Goal: Find specific page/section: Find specific page/section

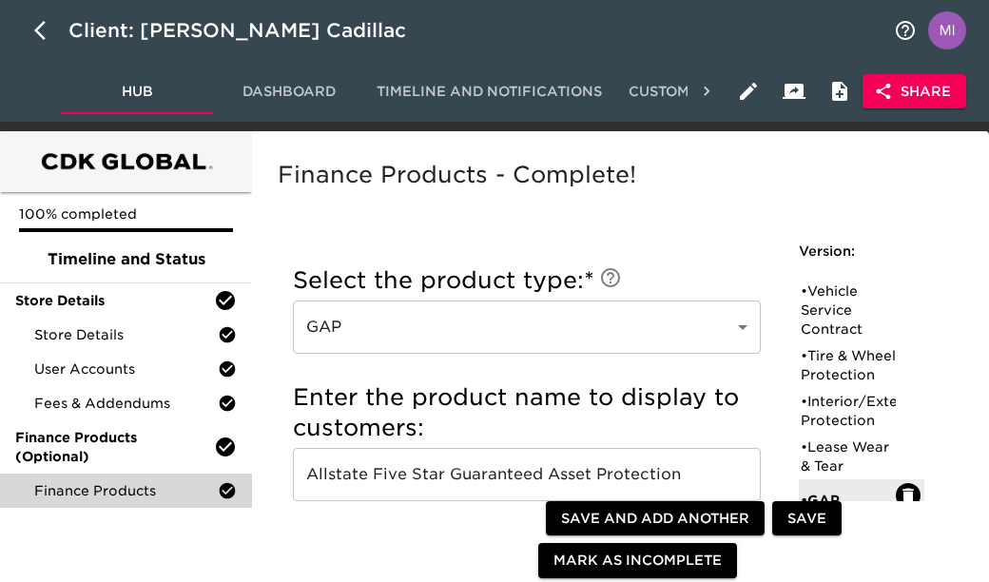
scroll to position [1667, 0]
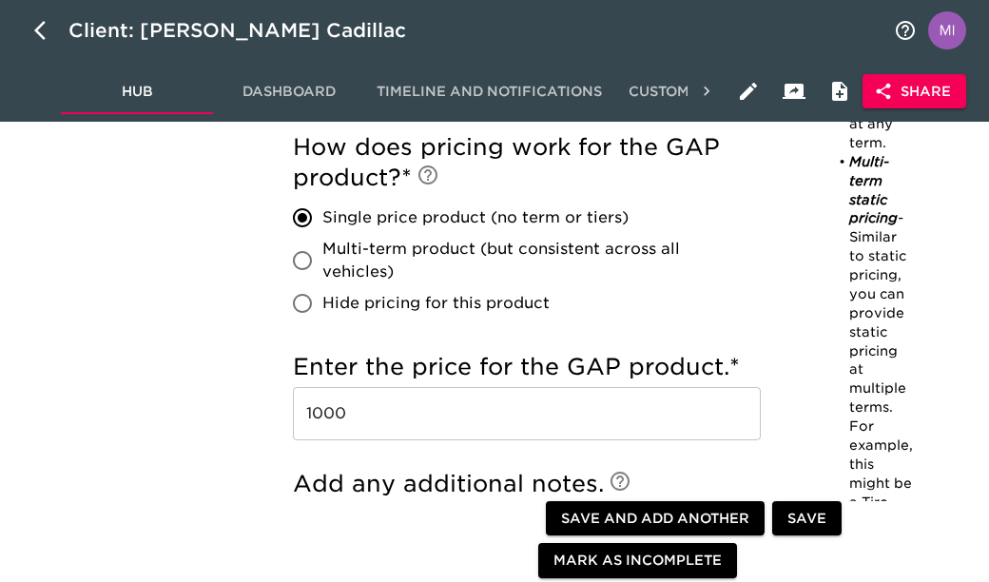
scroll to position [1422, 0]
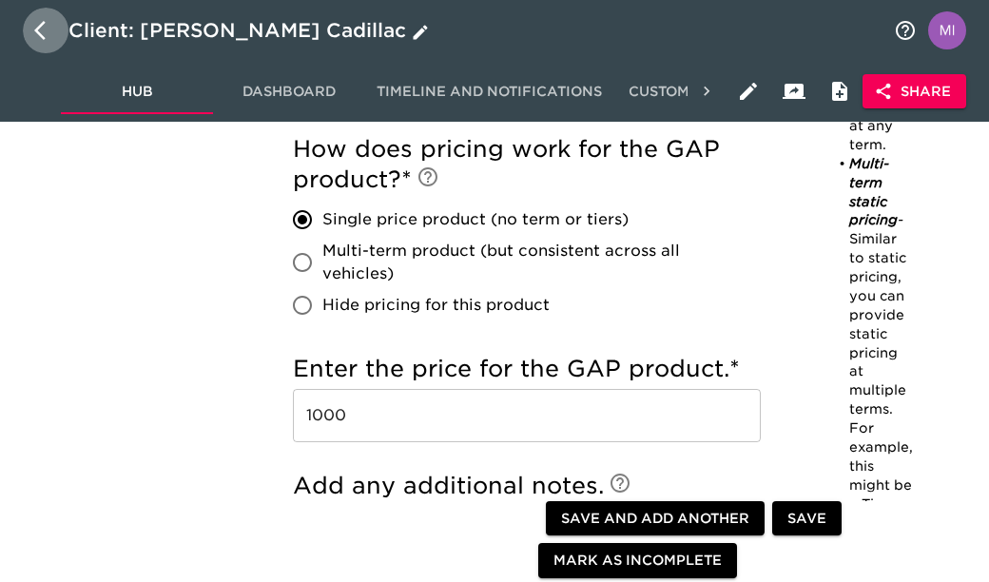
click at [37, 30] on icon "button" at bounding box center [39, 30] width 11 height 19
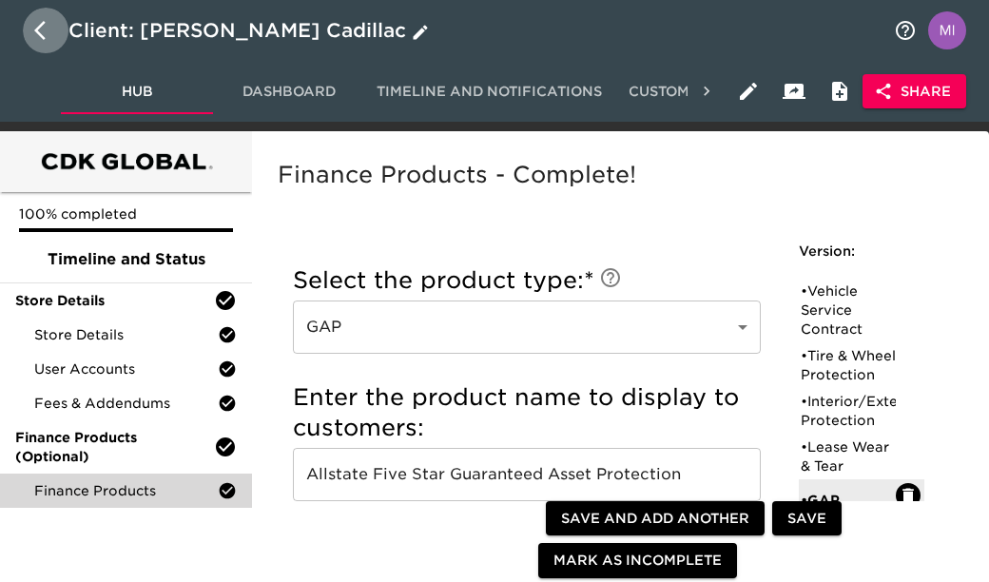
select select "10"
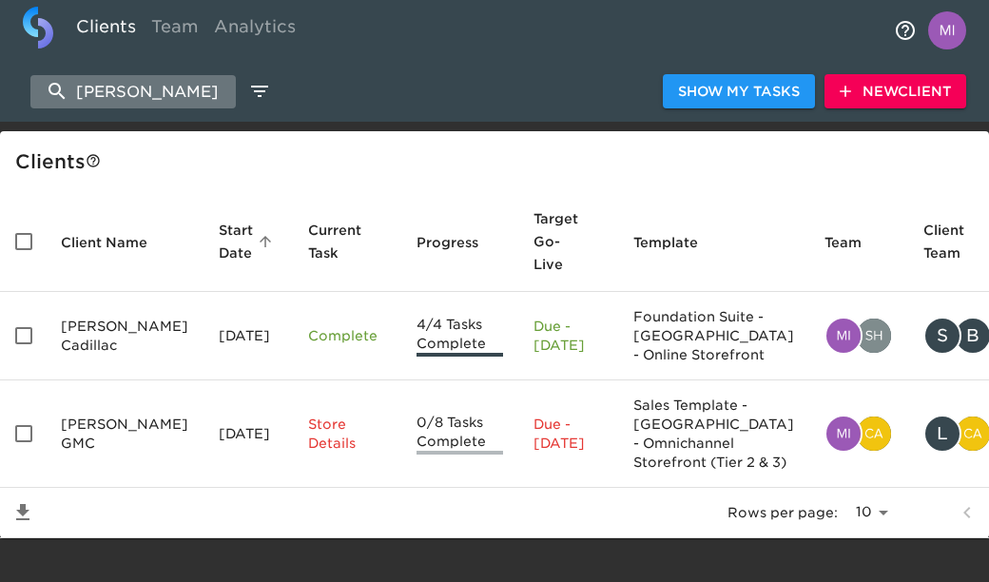
click at [130, 97] on input "lavery" at bounding box center [132, 91] width 205 height 33
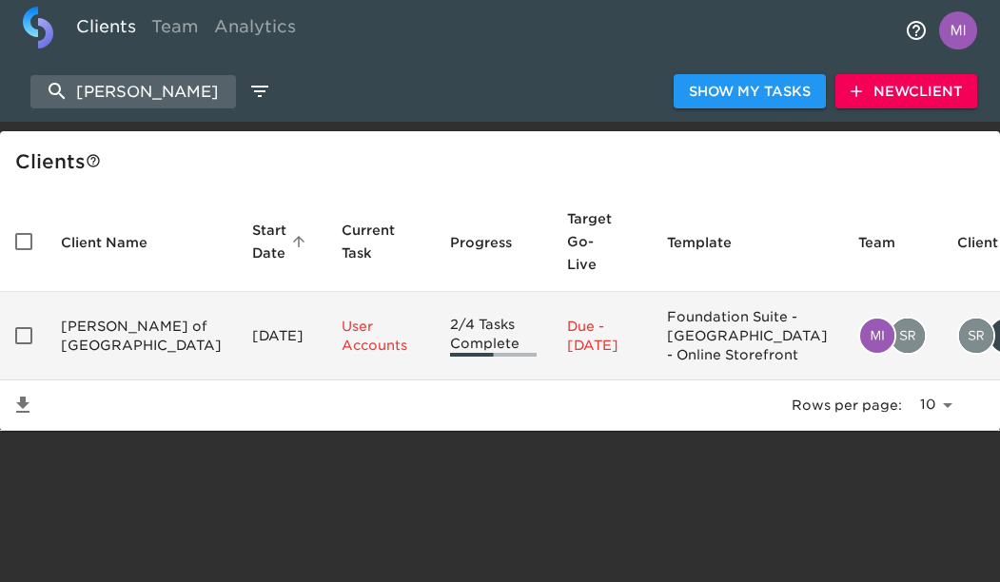
type input "germain hon"
click at [88, 343] on td "Germain Honda of Dublin" at bounding box center [141, 336] width 191 height 88
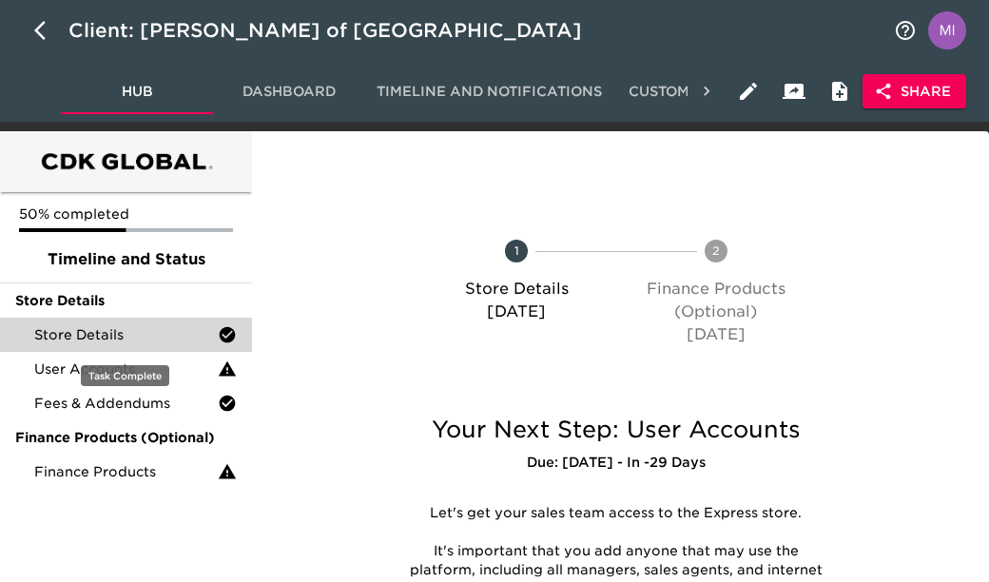
click at [128, 335] on span "Store Details" at bounding box center [126, 334] width 184 height 19
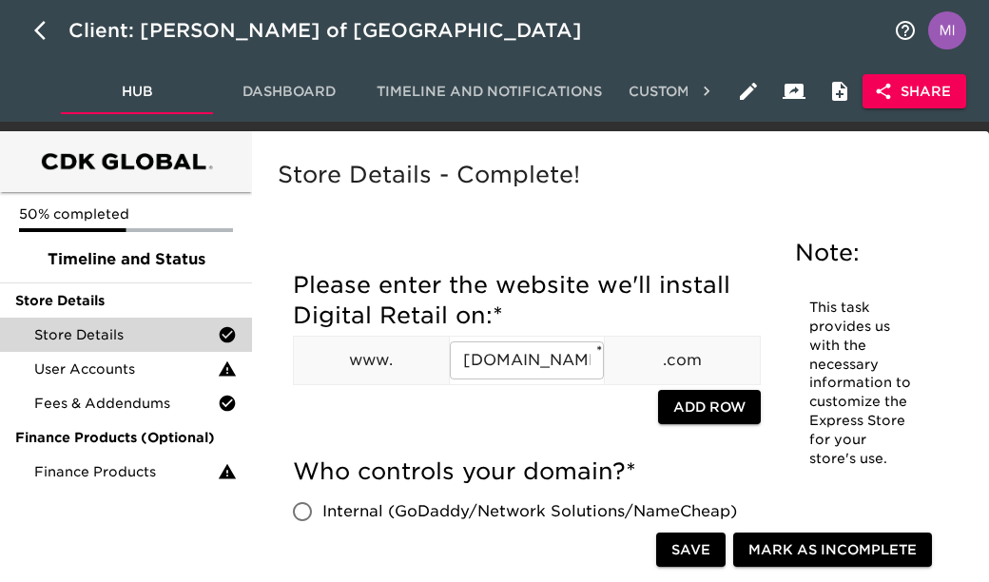
scroll to position [36, 0]
